Goal: Task Accomplishment & Management: Use online tool/utility

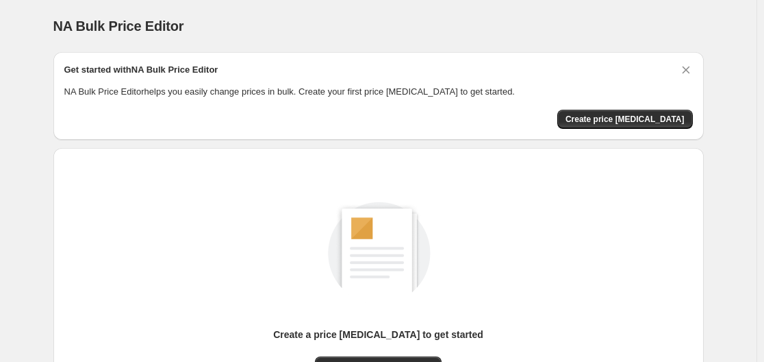
scroll to position [151, 0]
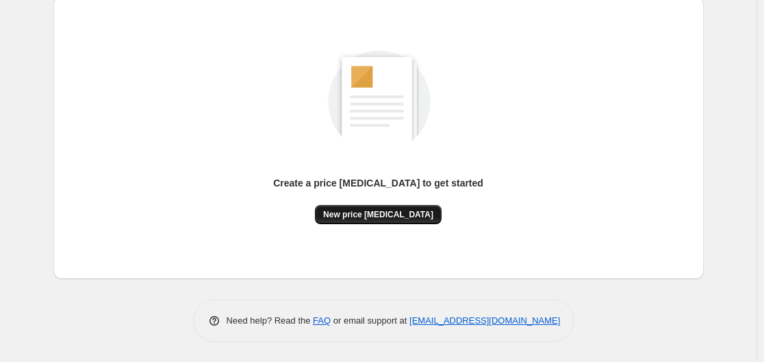
click at [385, 213] on span "New price [MEDICAL_DATA]" at bounding box center [378, 214] width 110 height 11
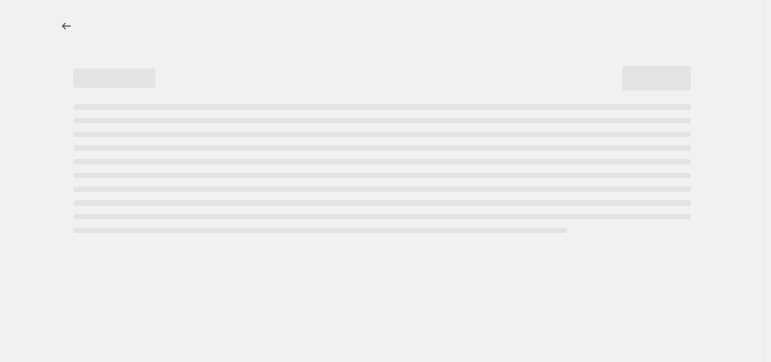
select select "percentage"
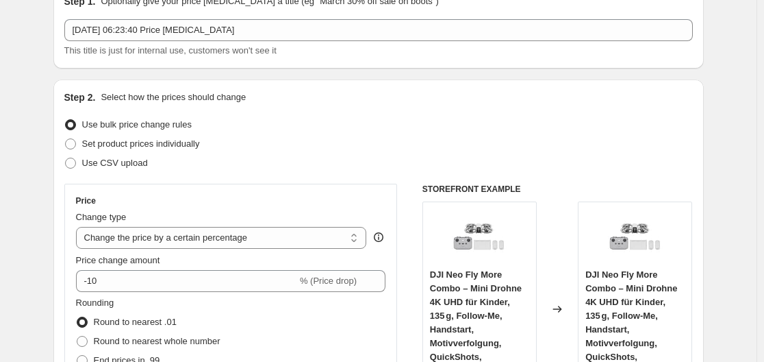
scroll to position [205, 0]
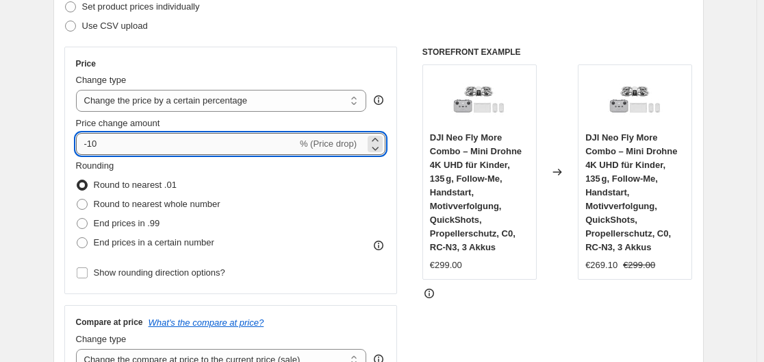
drag, startPoint x: 92, startPoint y: 142, endPoint x: 109, endPoint y: 142, distance: 17.1
click at [109, 142] on input "-10" at bounding box center [186, 144] width 221 height 22
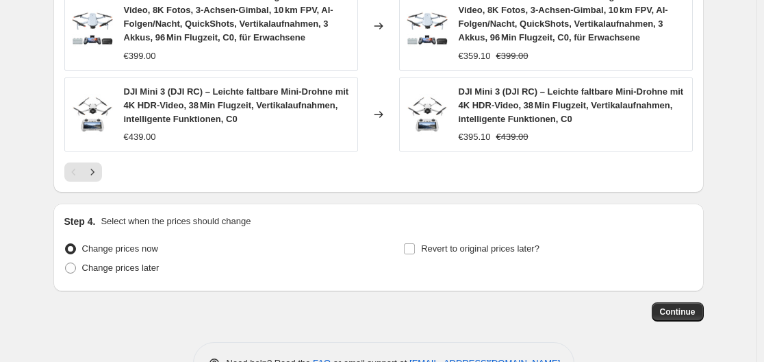
scroll to position [1153, 0]
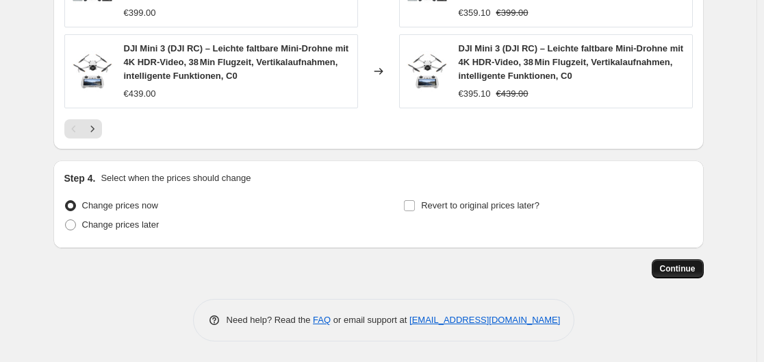
type input "-30"
click at [683, 266] on span "Continue" at bounding box center [678, 268] width 36 height 11
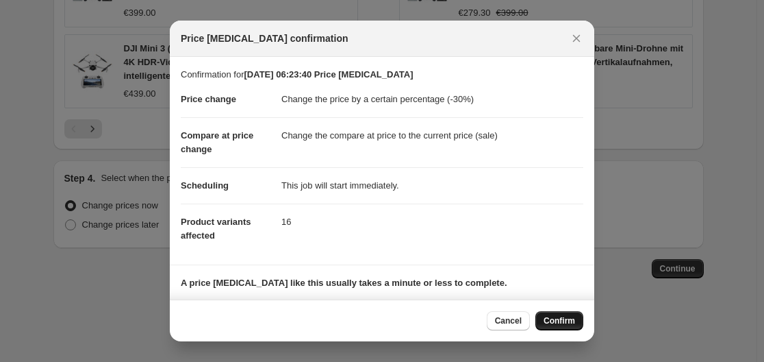
click at [566, 321] on span "Confirm" at bounding box center [560, 320] width 32 height 11
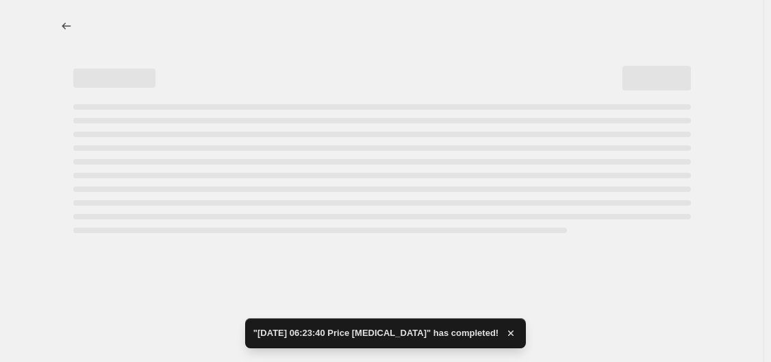
select select "percentage"
